Goal: Obtain resource: Download file/media

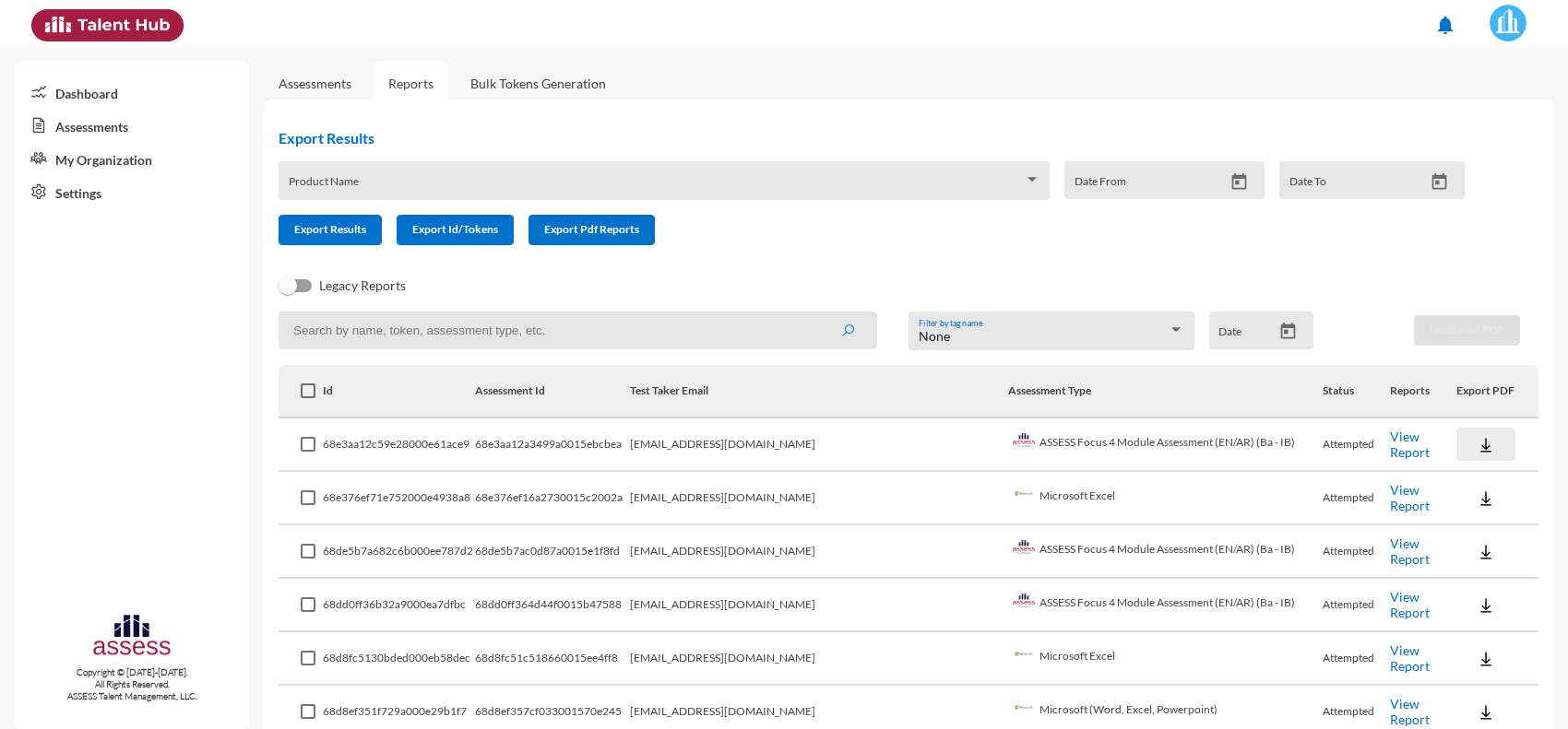
click at [1463, 454] on button at bounding box center [1485, 444] width 59 height 34
click at [1471, 481] on button "EN" at bounding box center [1482, 477] width 103 height 35
